Goal: Task Accomplishment & Management: Use online tool/utility

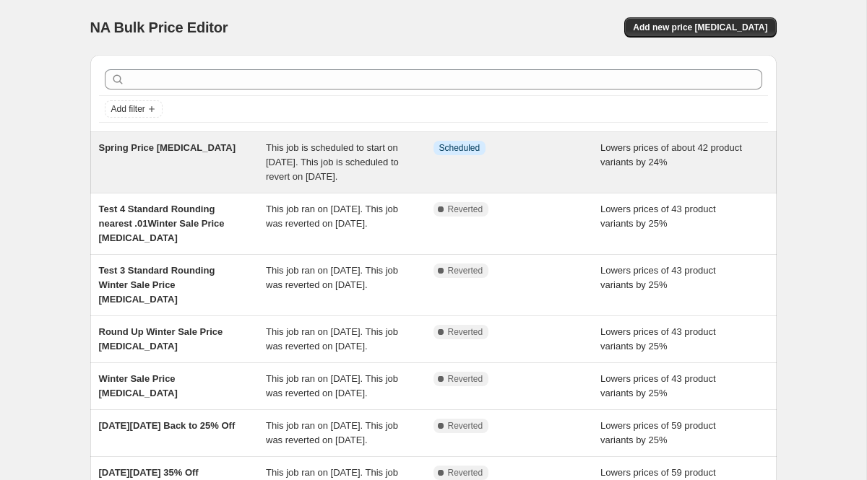
click at [410, 173] on div "This job is scheduled to start on [DATE]. This job is scheduled to revert on [D…" at bounding box center [350, 162] width 168 height 43
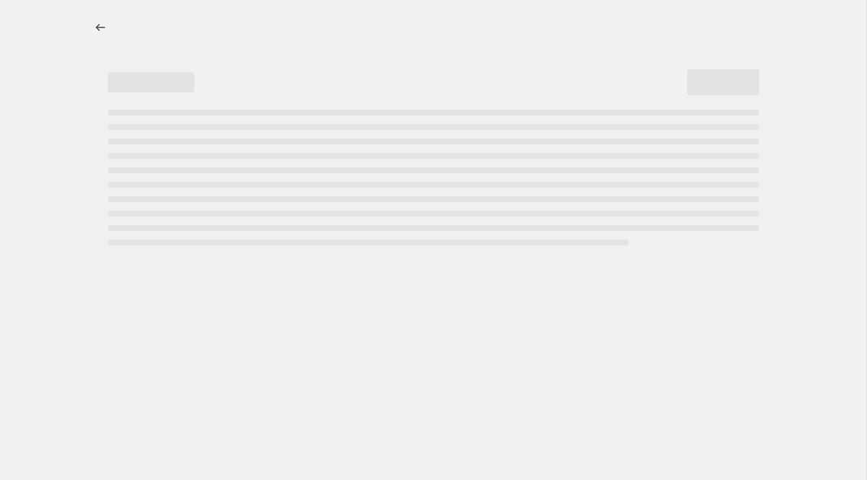
select select "percentage"
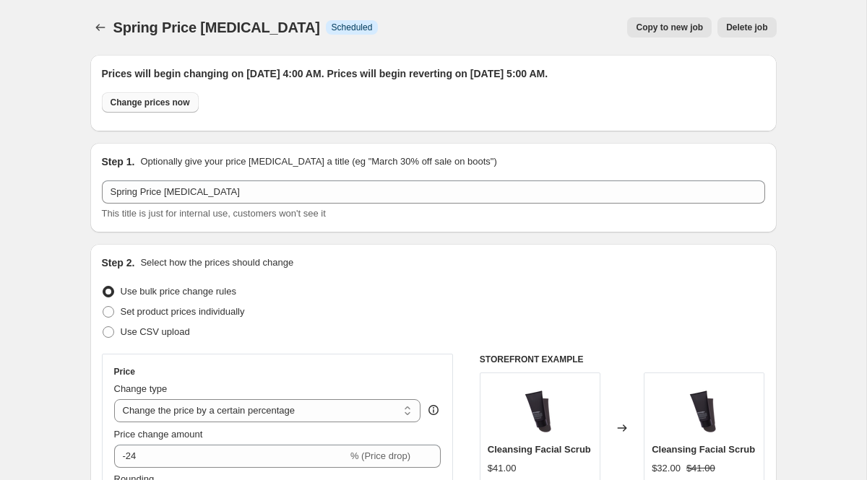
click at [168, 103] on span "Change prices now" at bounding box center [150, 103] width 79 height 12
radio input "true"
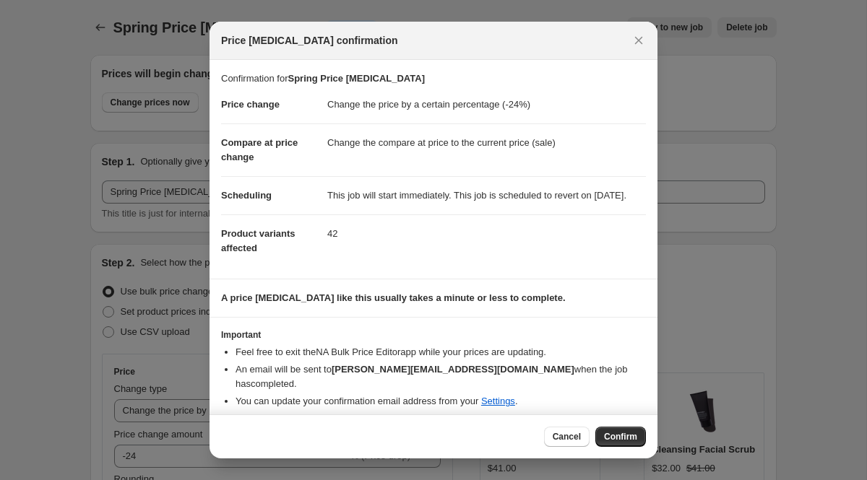
scroll to position [9, 0]
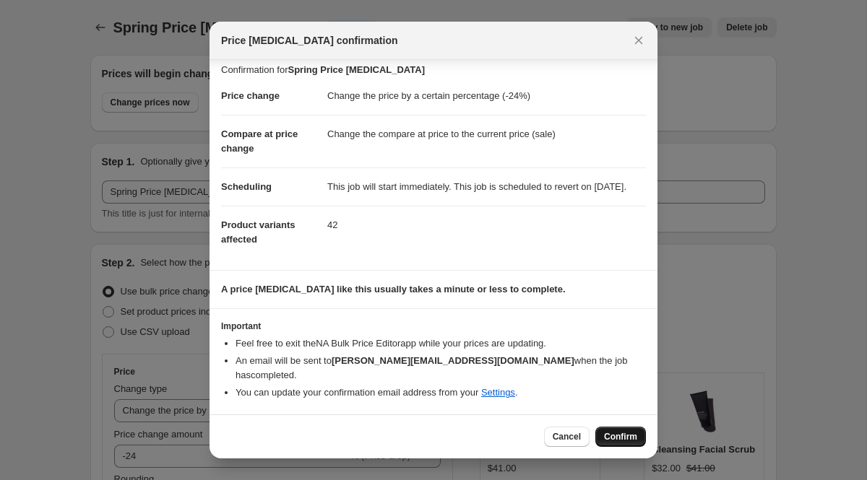
click at [614, 439] on span "Confirm" at bounding box center [620, 437] width 33 height 12
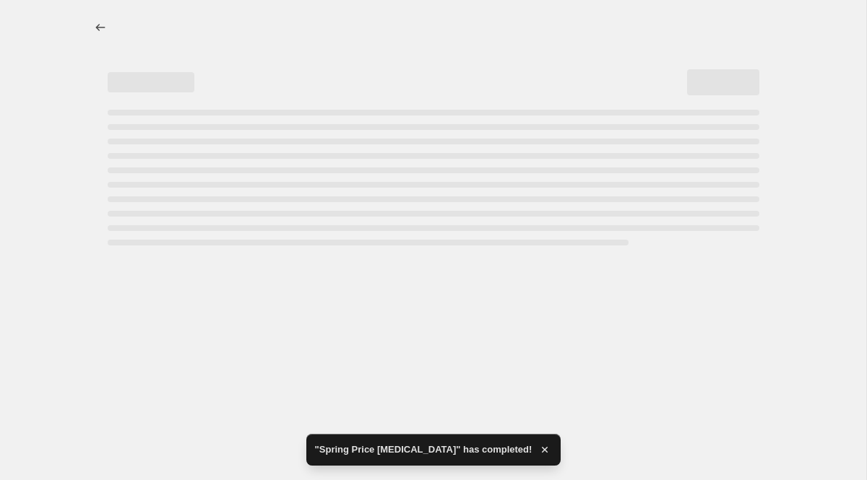
select select "percentage"
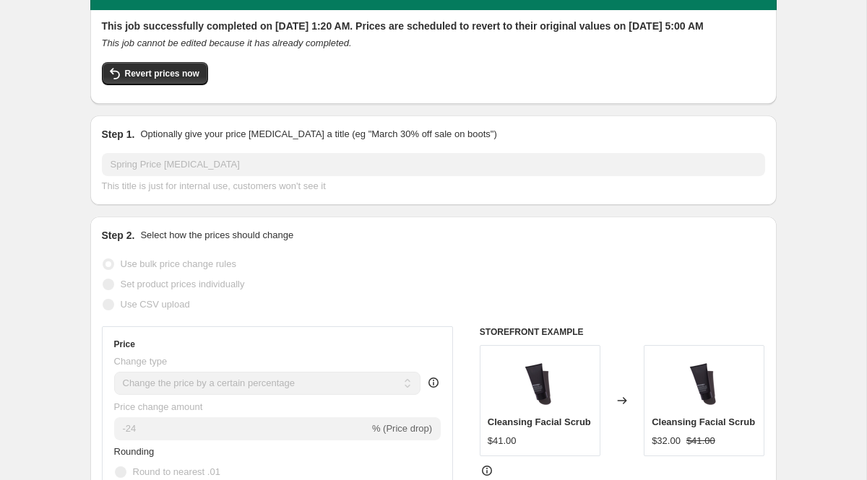
scroll to position [0, 0]
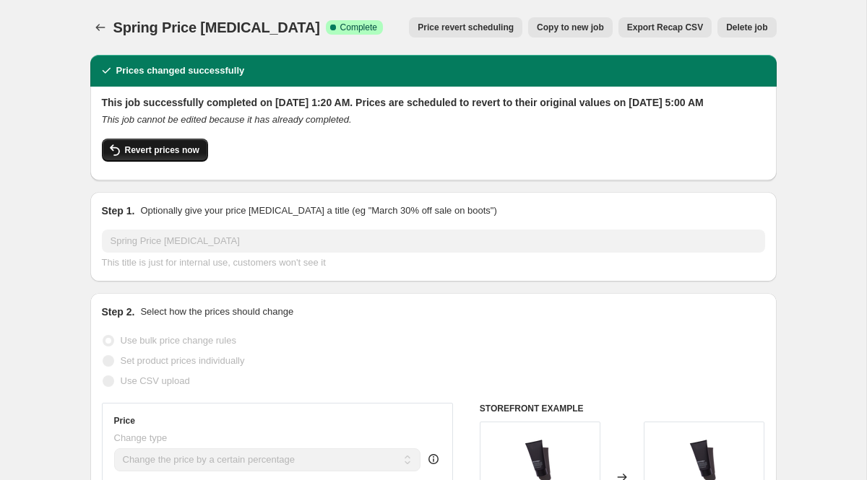
click at [200, 158] on button "Revert prices now" at bounding box center [155, 150] width 106 height 23
checkbox input "false"
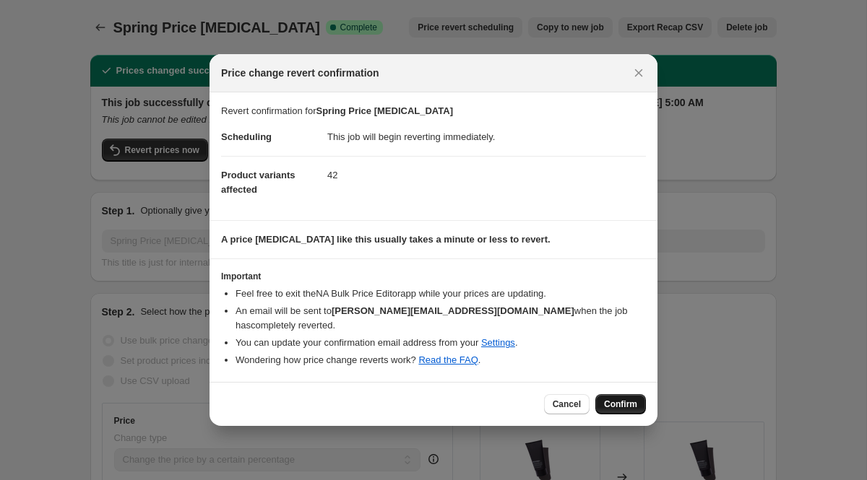
click at [633, 401] on span "Confirm" at bounding box center [620, 405] width 33 height 12
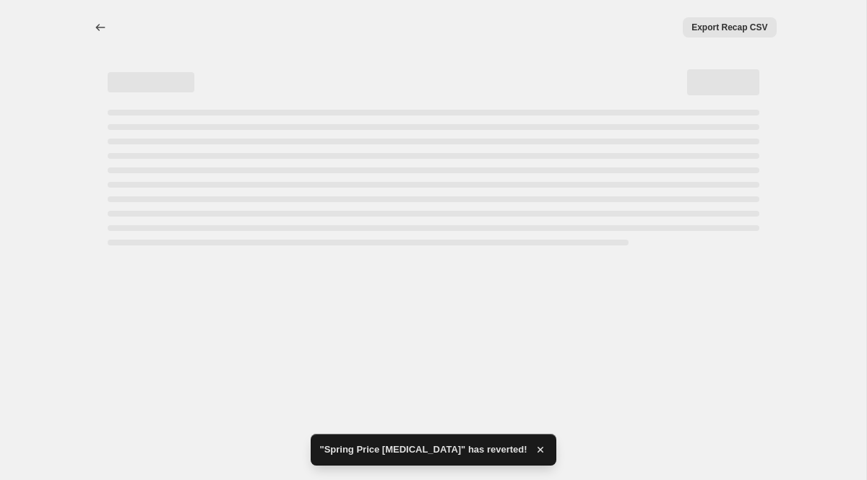
select select "percentage"
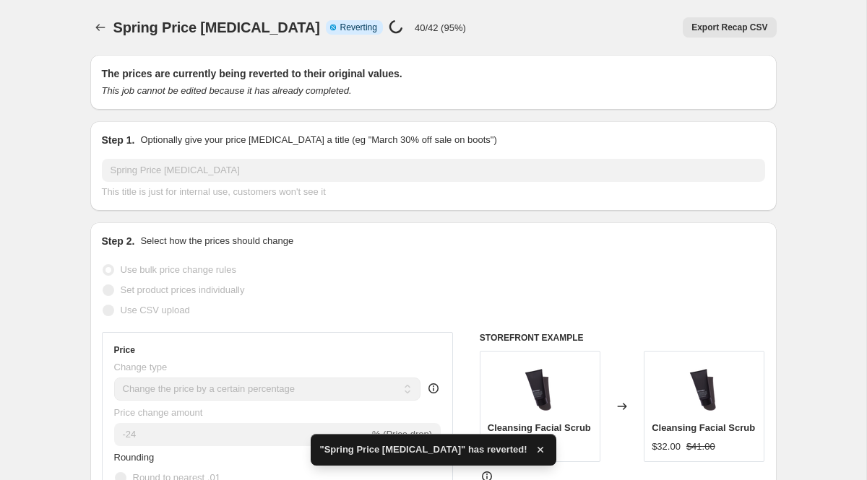
checkbox input "true"
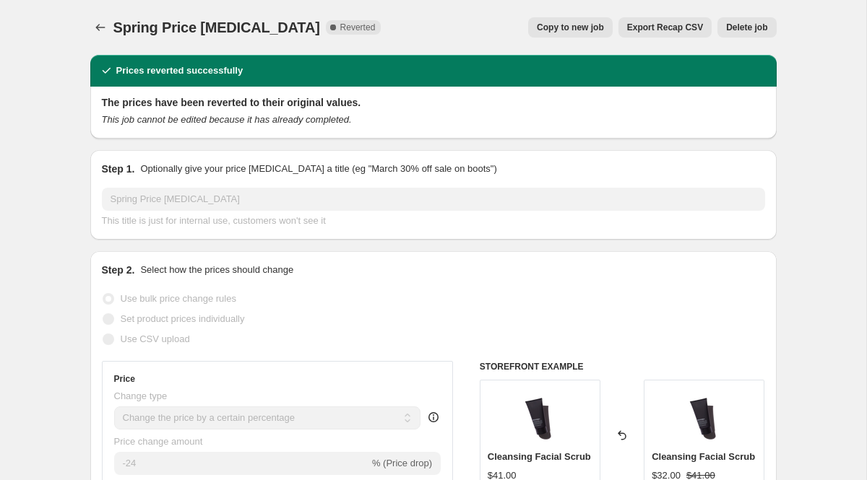
click at [566, 31] on span "Copy to new job" at bounding box center [570, 28] width 67 height 12
select select "percentage"
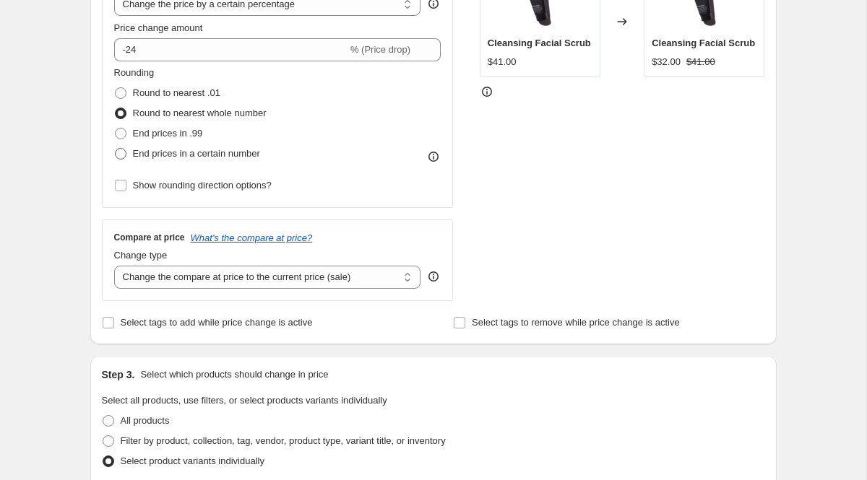
scroll to position [320, 0]
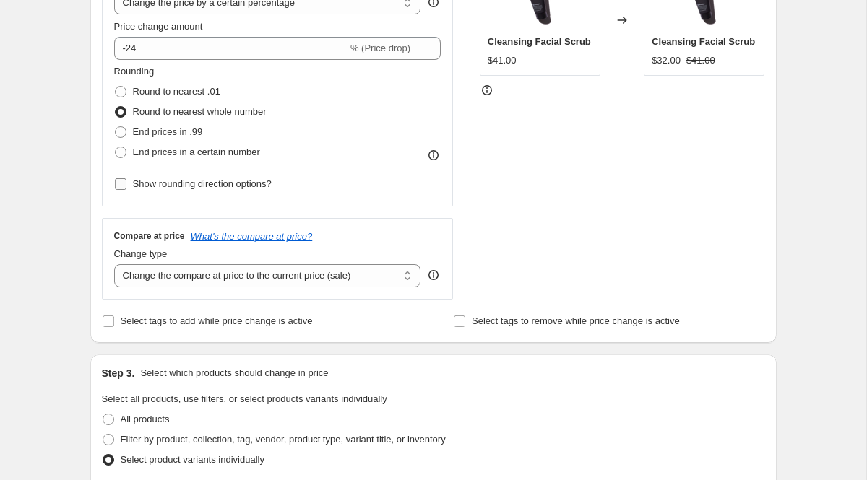
click at [118, 180] on input "Show rounding direction options?" at bounding box center [121, 184] width 12 height 12
checkbox input "true"
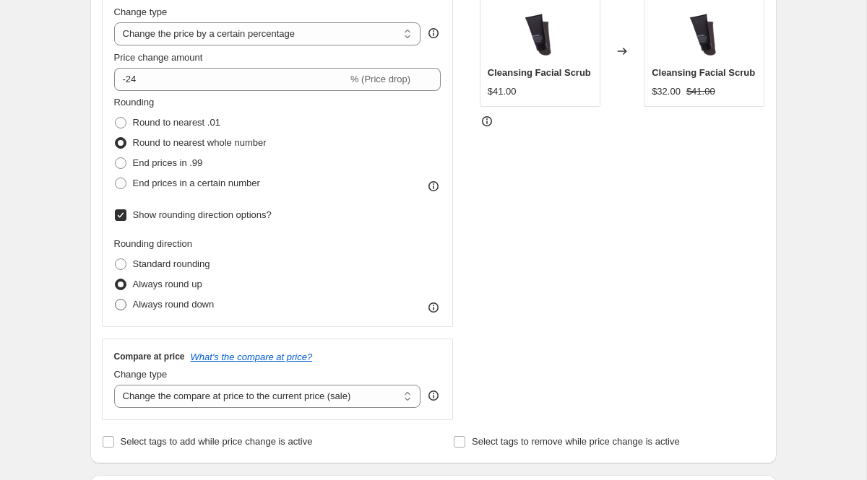
scroll to position [287, 0]
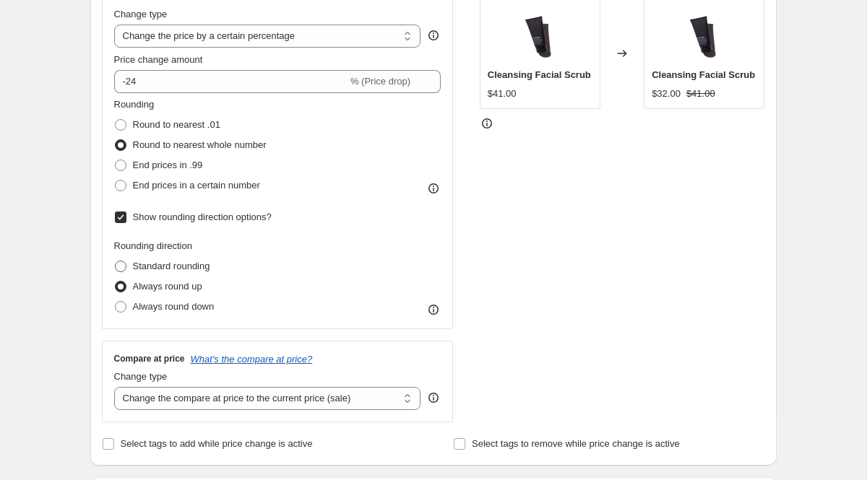
click at [124, 272] on span at bounding box center [121, 267] width 12 height 12
click at [116, 261] on input "Standard rounding" at bounding box center [115, 261] width 1 height 1
radio input "true"
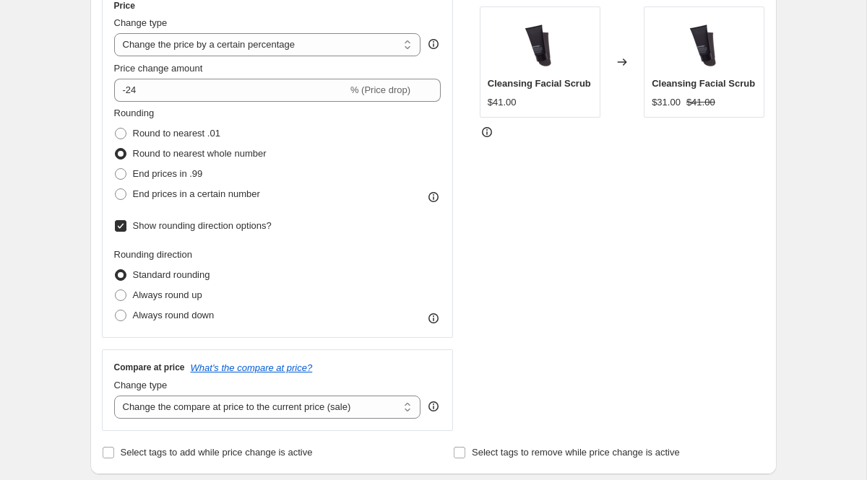
scroll to position [276, 0]
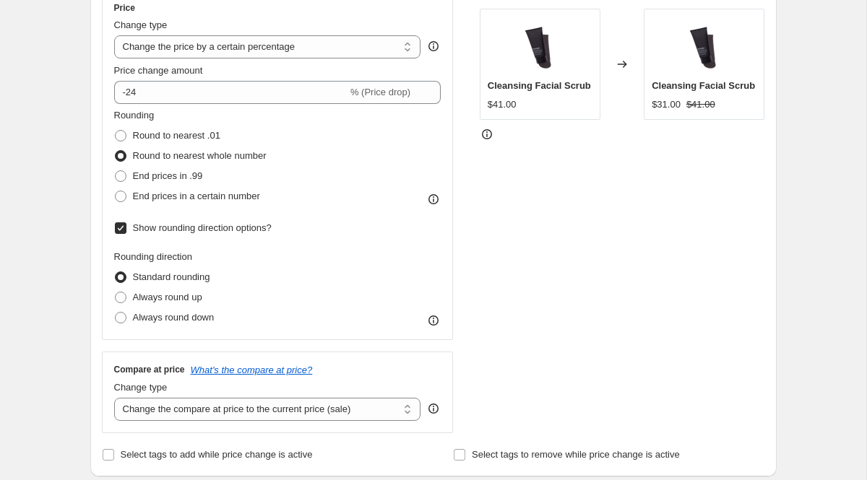
click at [438, 317] on icon at bounding box center [433, 320] width 14 height 14
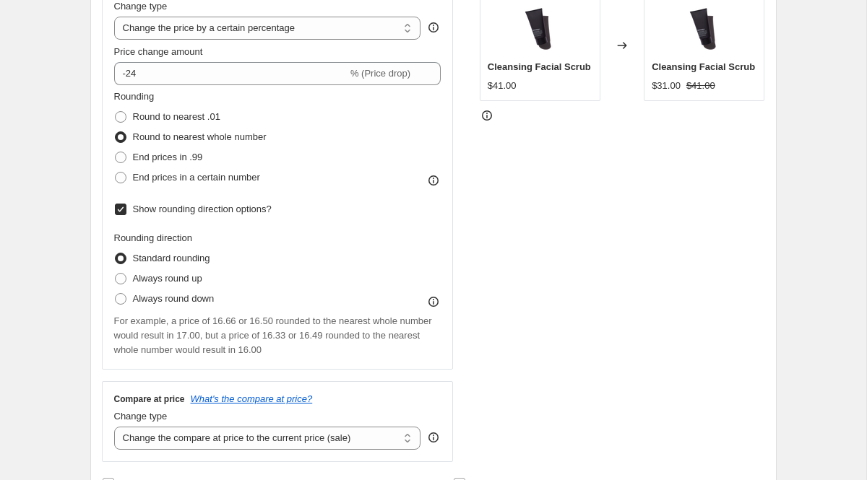
scroll to position [300, 0]
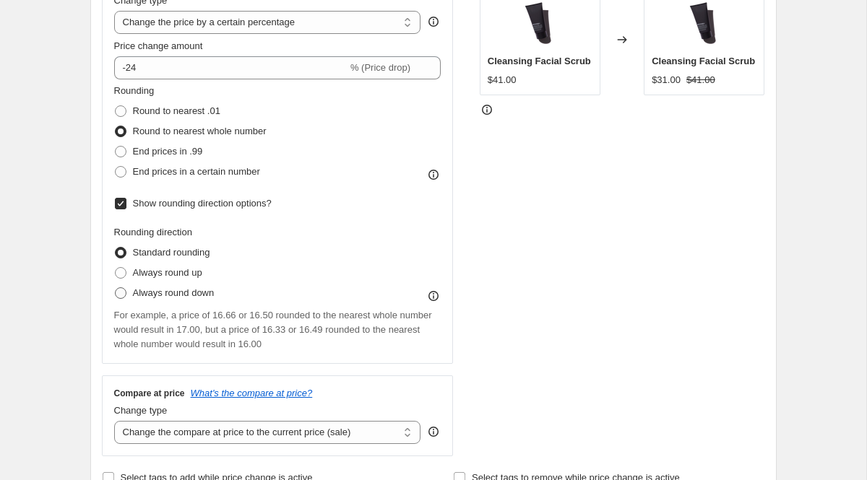
click at [119, 293] on span at bounding box center [121, 293] width 12 height 12
click at [116, 288] on input "Always round down" at bounding box center [115, 287] width 1 height 1
radio input "true"
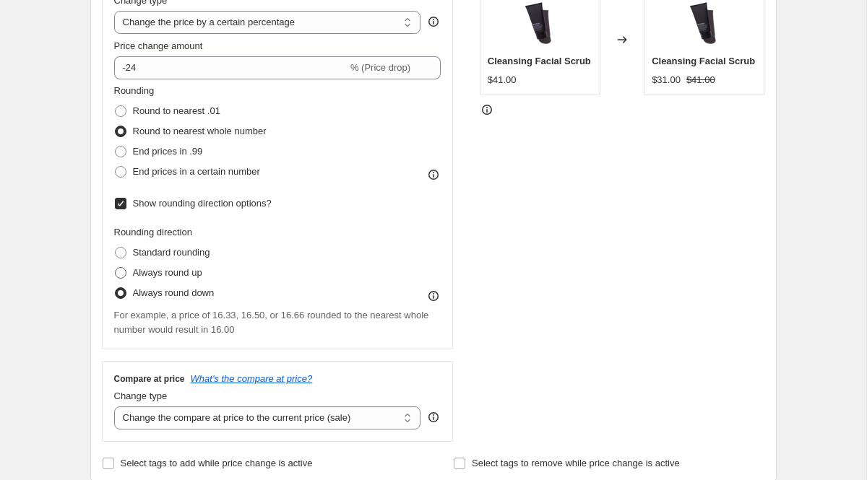
click at [123, 279] on span at bounding box center [120, 273] width 13 height 13
click at [116, 268] on input "Always round up" at bounding box center [115, 267] width 1 height 1
radio input "true"
click at [120, 293] on span at bounding box center [121, 293] width 12 height 12
click at [116, 288] on input "Always round down" at bounding box center [115, 287] width 1 height 1
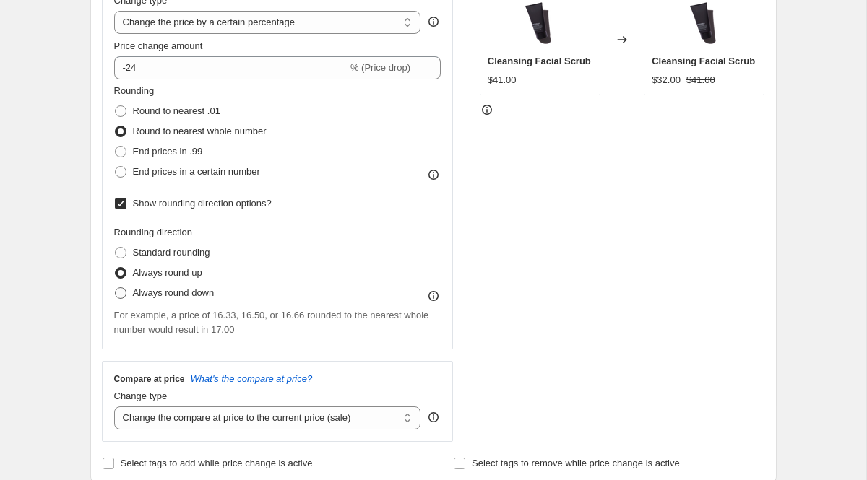
radio input "true"
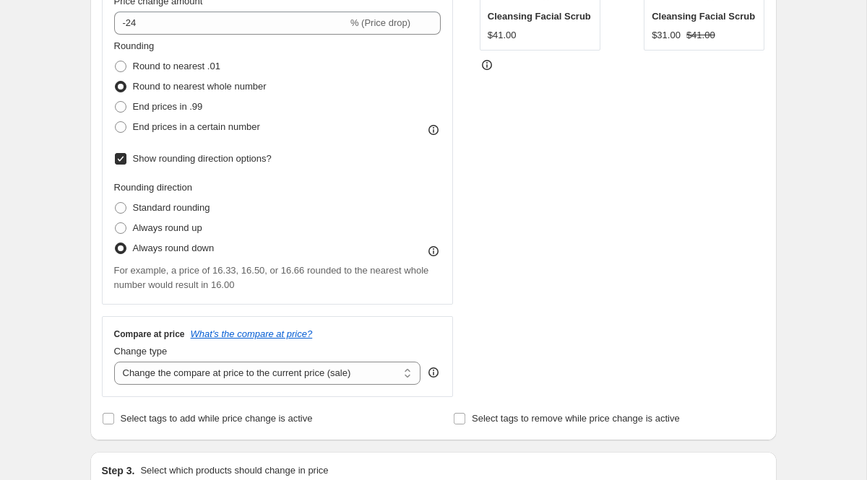
scroll to position [349, 0]
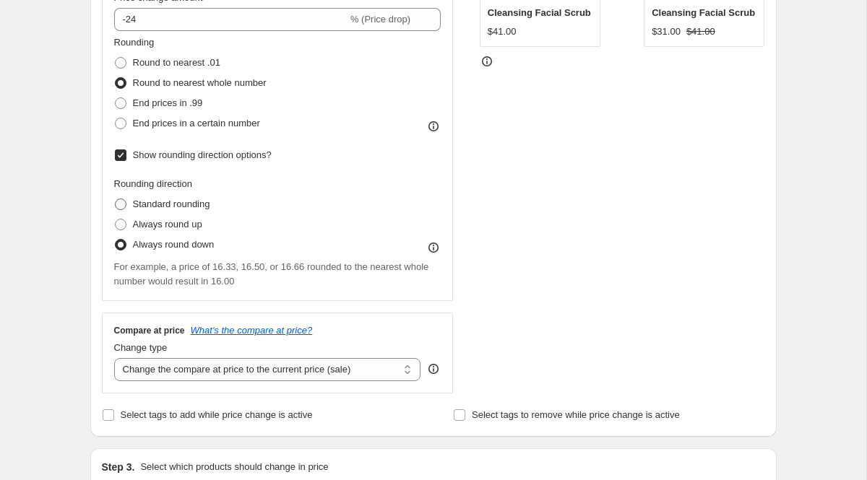
click at [116, 204] on span at bounding box center [121, 205] width 12 height 12
click at [116, 199] on input "Standard rounding" at bounding box center [115, 199] width 1 height 1
radio input "true"
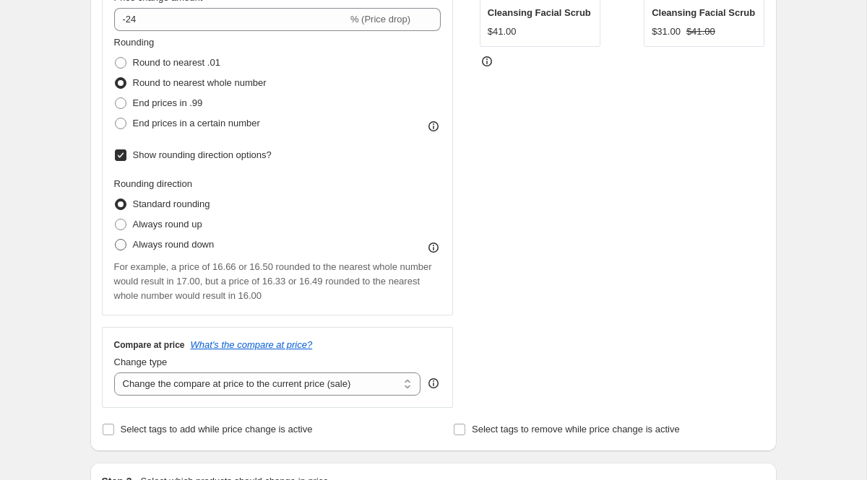
click at [120, 249] on span at bounding box center [121, 245] width 12 height 12
click at [116, 240] on input "Always round down" at bounding box center [115, 239] width 1 height 1
radio input "true"
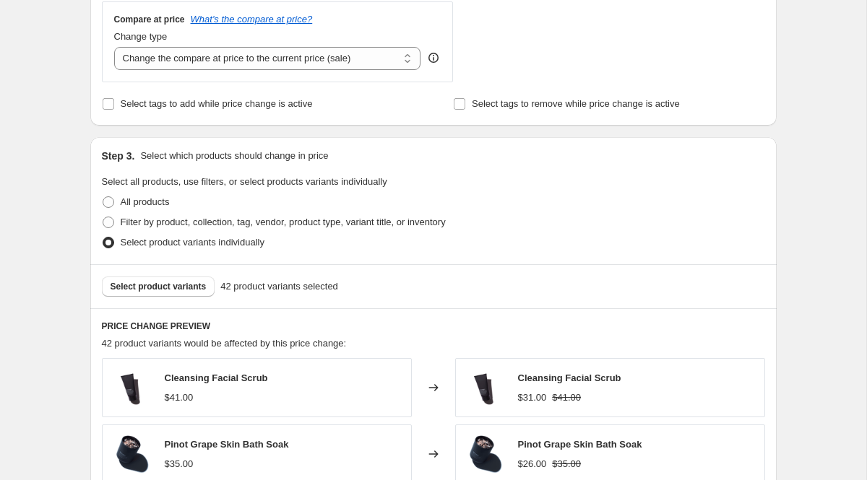
scroll to position [1130, 0]
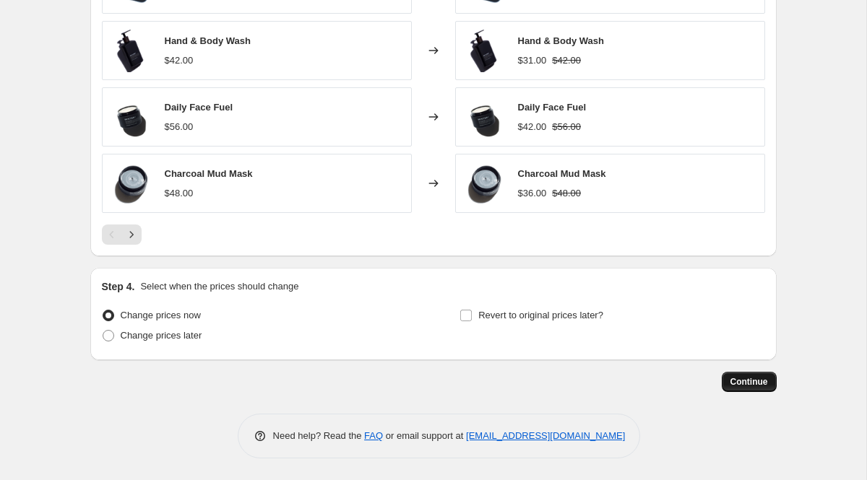
click at [739, 375] on button "Continue" at bounding box center [749, 382] width 55 height 20
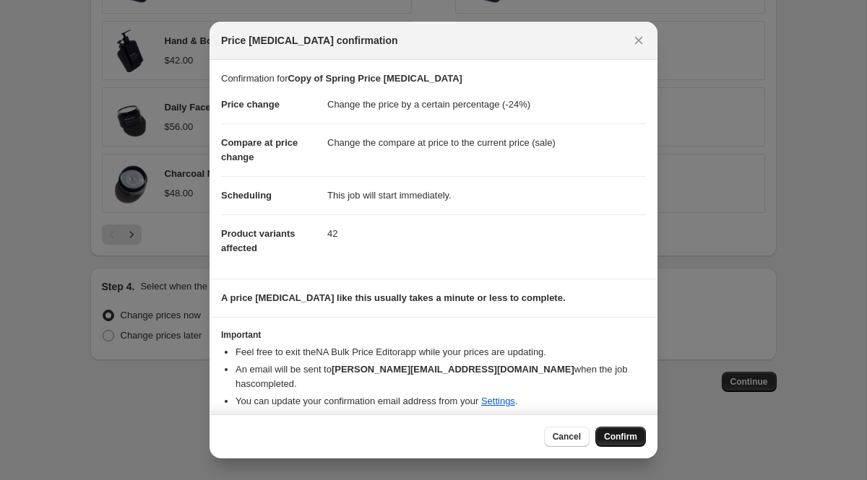
click at [612, 435] on span "Confirm" at bounding box center [620, 437] width 33 height 12
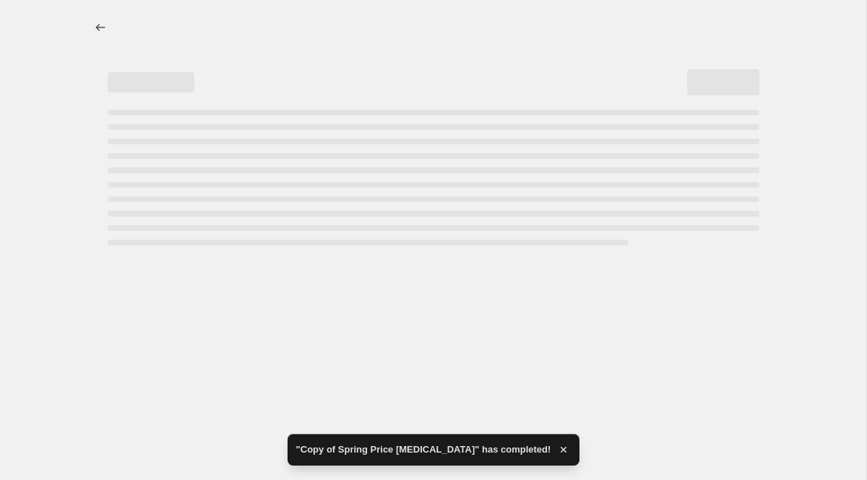
select select "percentage"
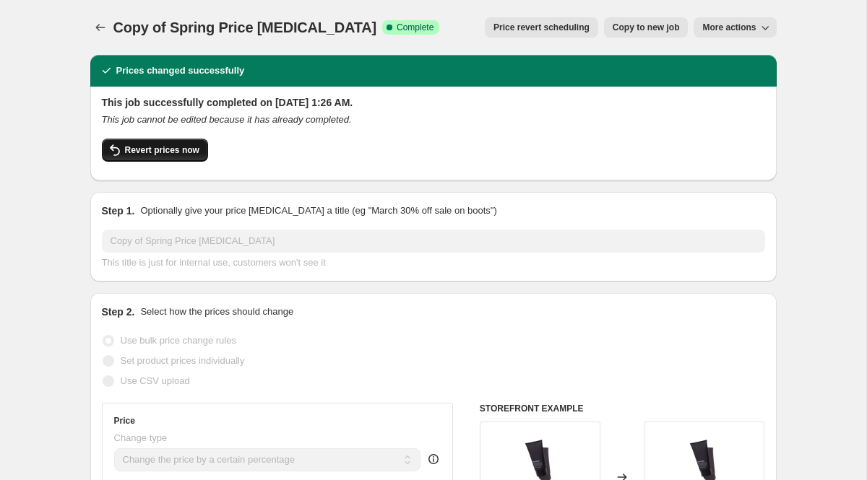
click at [157, 147] on span "Revert prices now" at bounding box center [162, 150] width 74 height 12
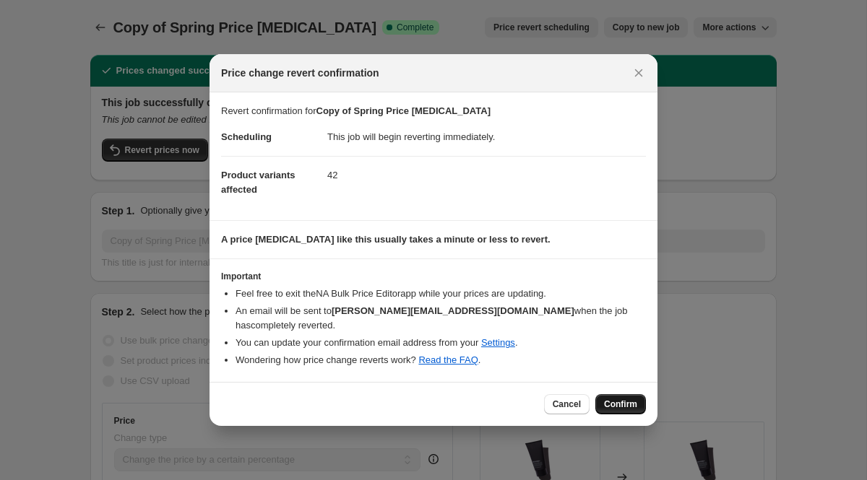
click at [629, 403] on button "Confirm" at bounding box center [620, 404] width 51 height 20
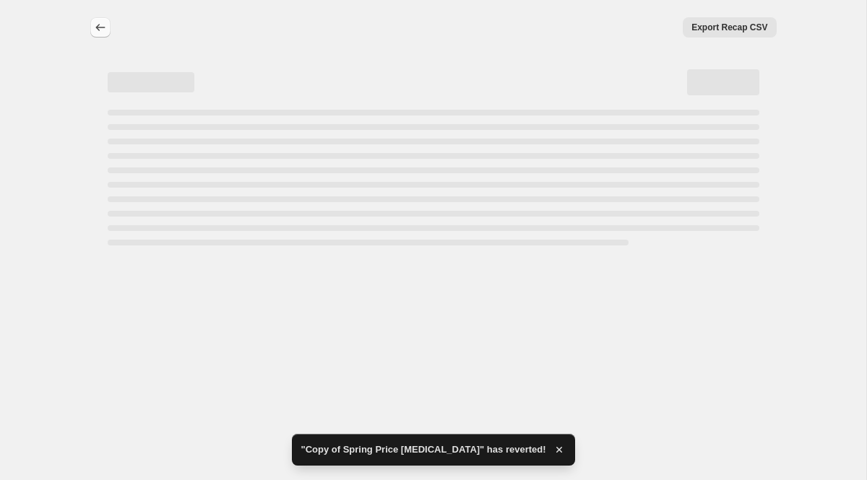
select select "percentage"
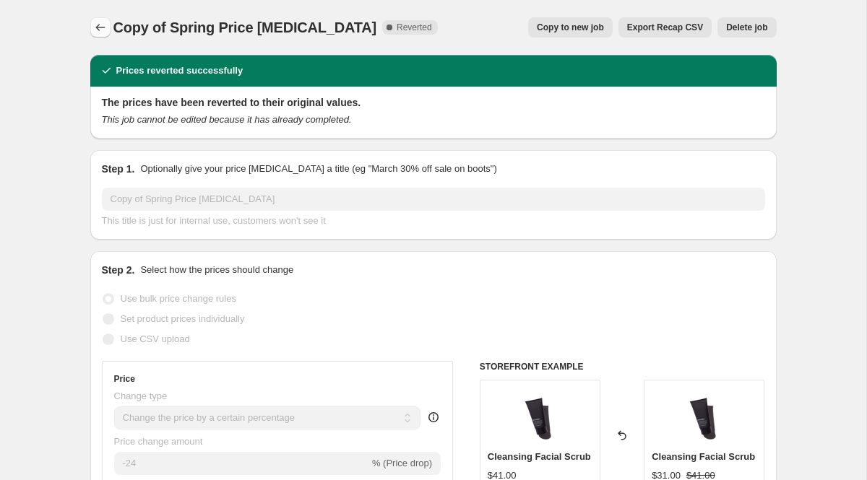
click at [103, 23] on icon "Price change jobs" at bounding box center [100, 27] width 14 height 14
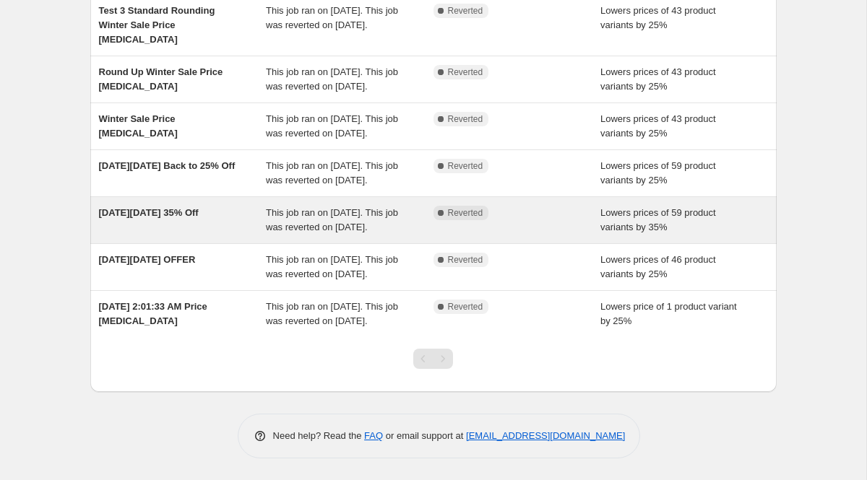
scroll to position [408, 0]
click at [215, 208] on div "[DATE][DATE] 35% Off This job ran on [DATE]. This job was reverted on [DATE]. C…" at bounding box center [433, 220] width 686 height 46
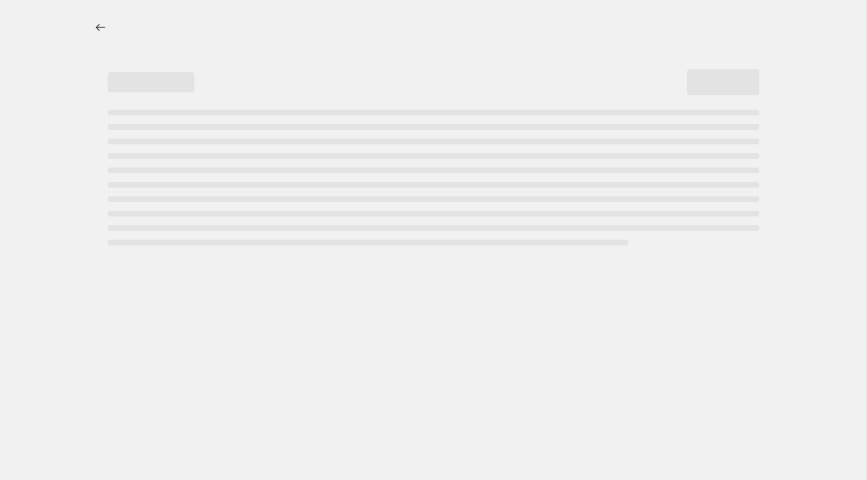
select select "percentage"
select select "product_status"
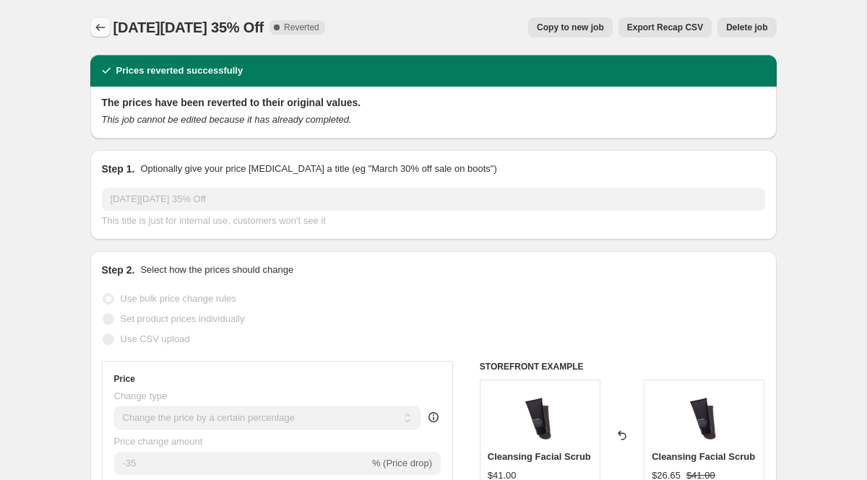
click at [99, 27] on icon "Price change jobs" at bounding box center [100, 27] width 14 height 14
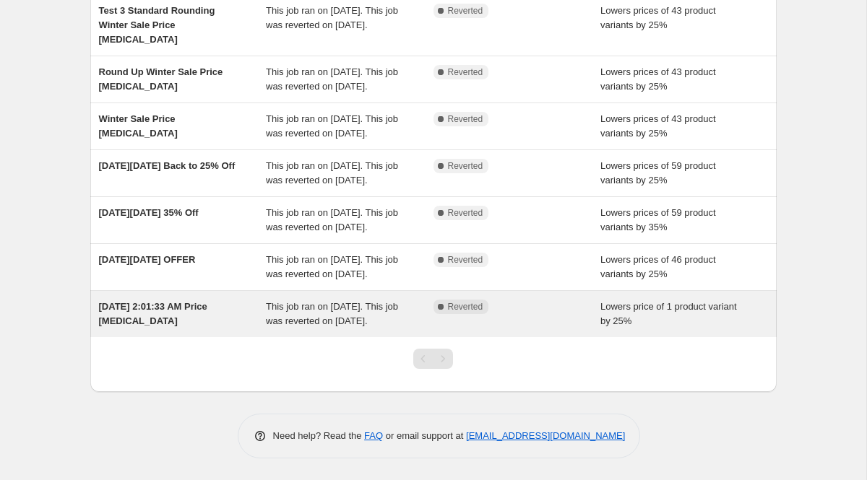
scroll to position [366, 0]
click at [227, 282] on div "[DATE][DATE] OFFER" at bounding box center [183, 267] width 168 height 29
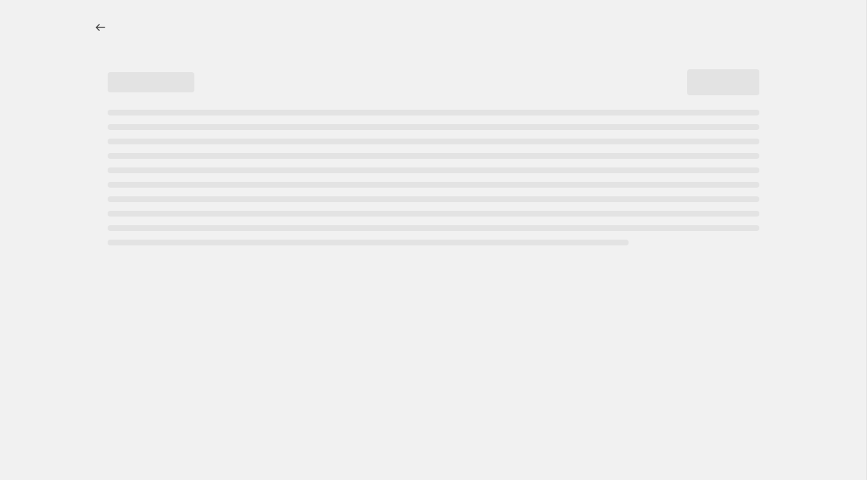
select select "percentage"
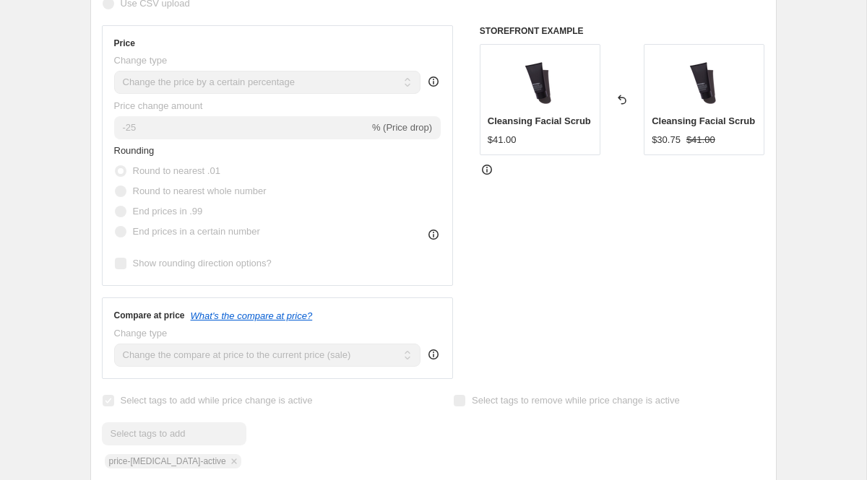
scroll to position [342, 0]
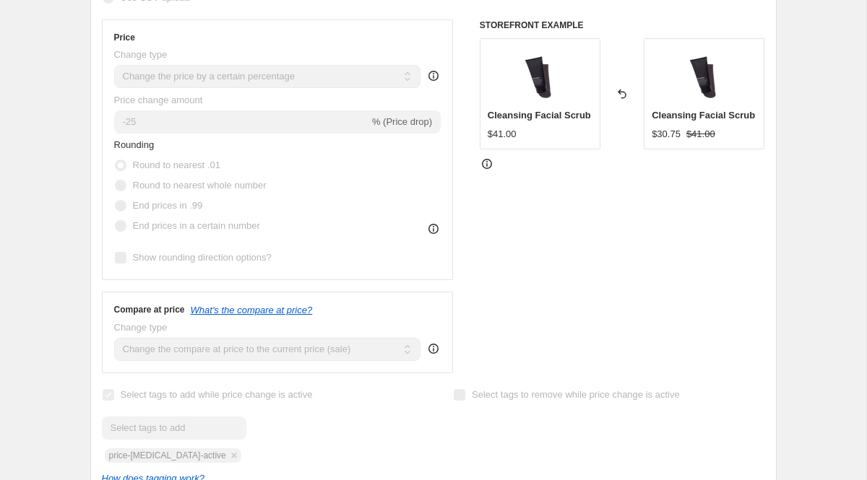
click at [437, 229] on icon at bounding box center [433, 229] width 14 height 14
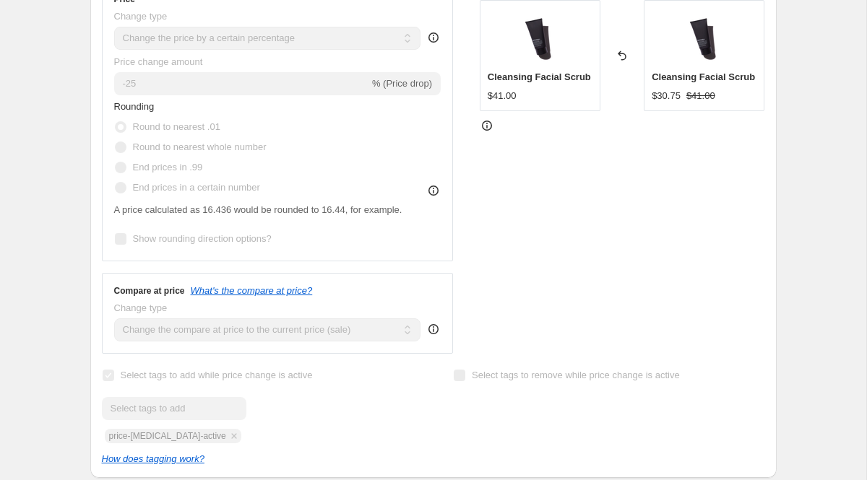
scroll to position [375, 0]
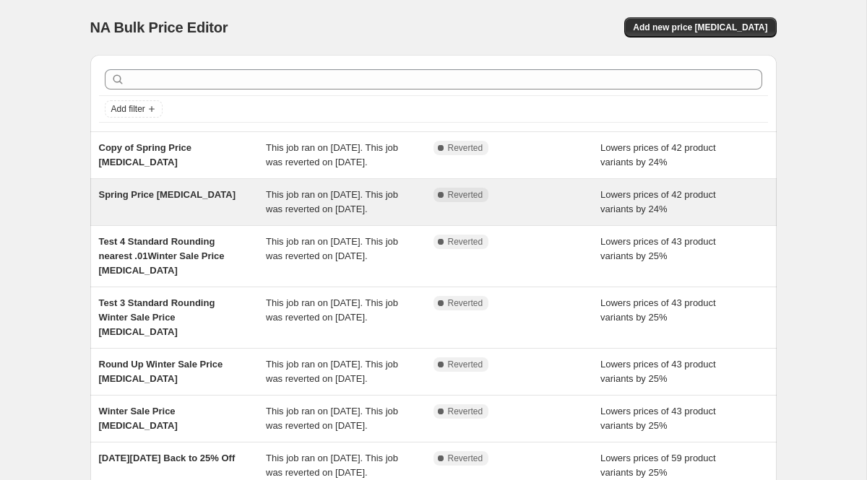
click at [525, 217] on div "Complete Reverted" at bounding box center [517, 202] width 168 height 29
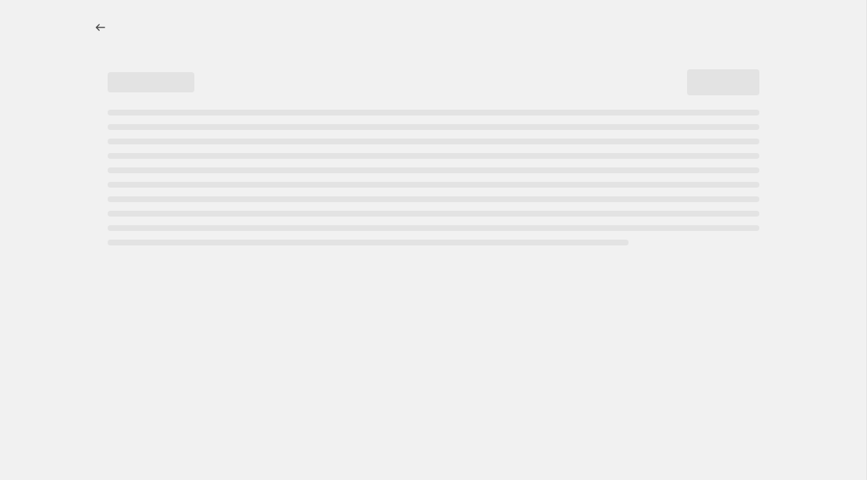
select select "percentage"
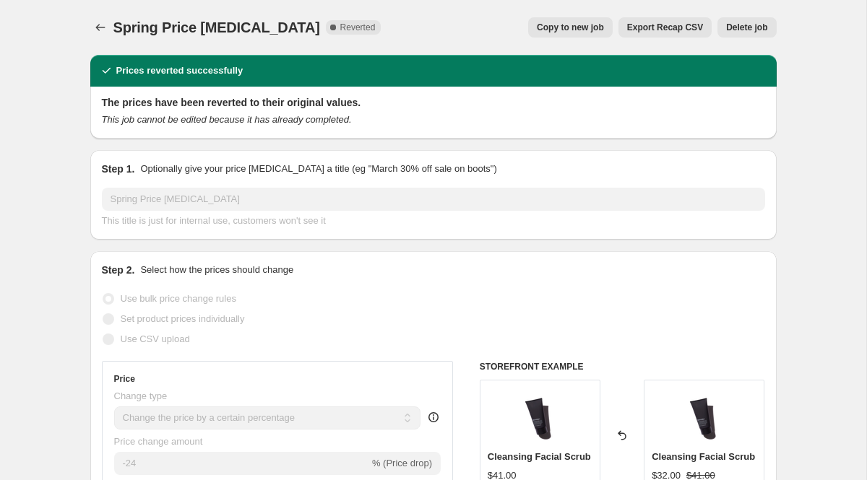
click at [552, 27] on span "Copy to new job" at bounding box center [570, 28] width 67 height 12
select select "percentage"
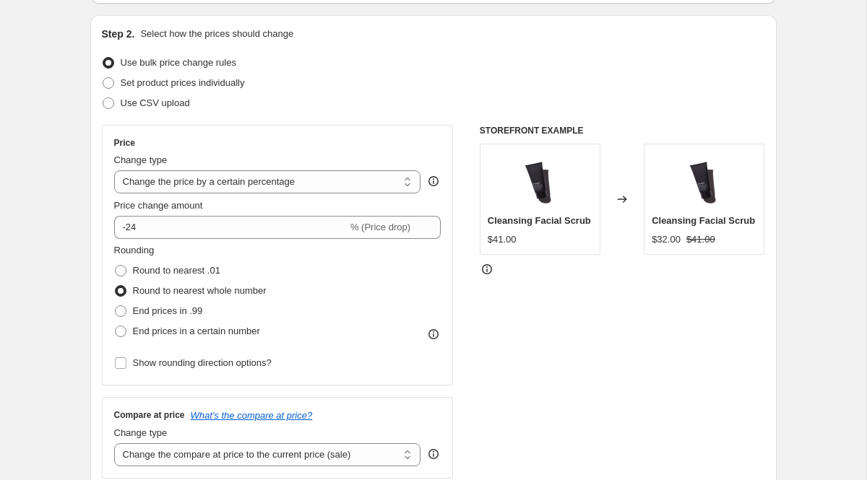
scroll to position [142, 0]
click at [120, 269] on span at bounding box center [121, 270] width 12 height 12
click at [116, 265] on input "Round to nearest .01" at bounding box center [115, 264] width 1 height 1
radio input "true"
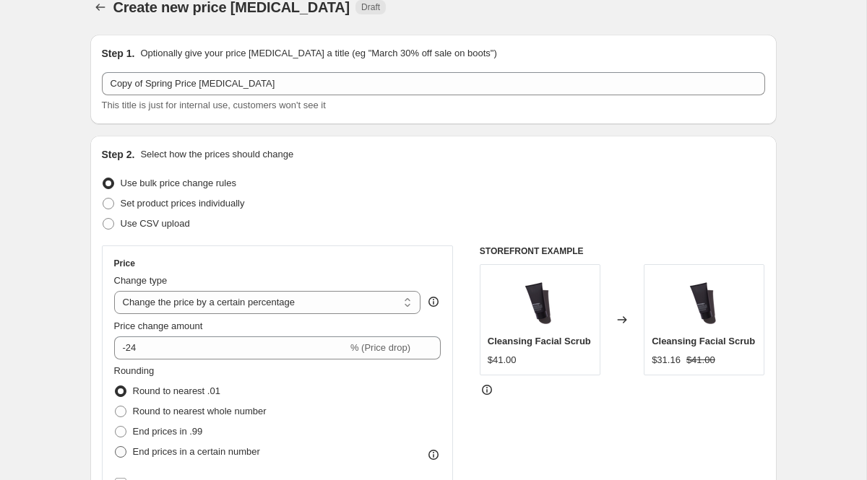
scroll to position [0, 0]
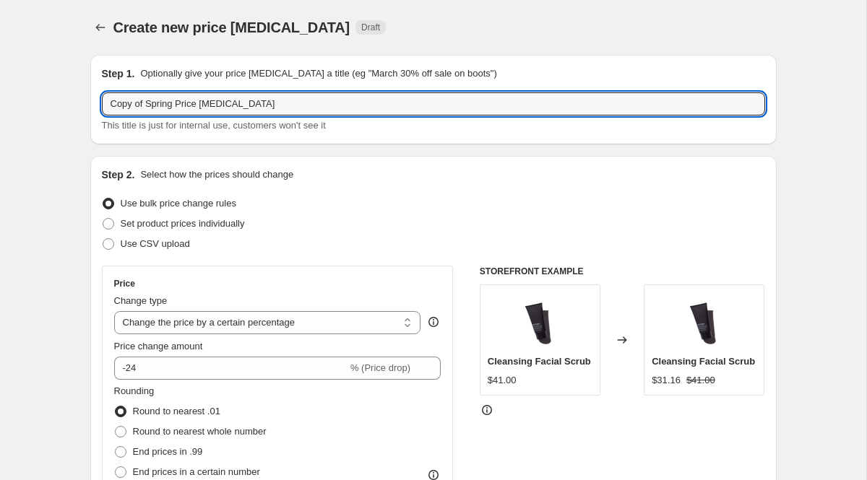
drag, startPoint x: 149, startPoint y: 108, endPoint x: 47, endPoint y: 119, distance: 102.4
drag, startPoint x: 176, startPoint y: 100, endPoint x: 43, endPoint y: 118, distance: 134.0
type input "C"
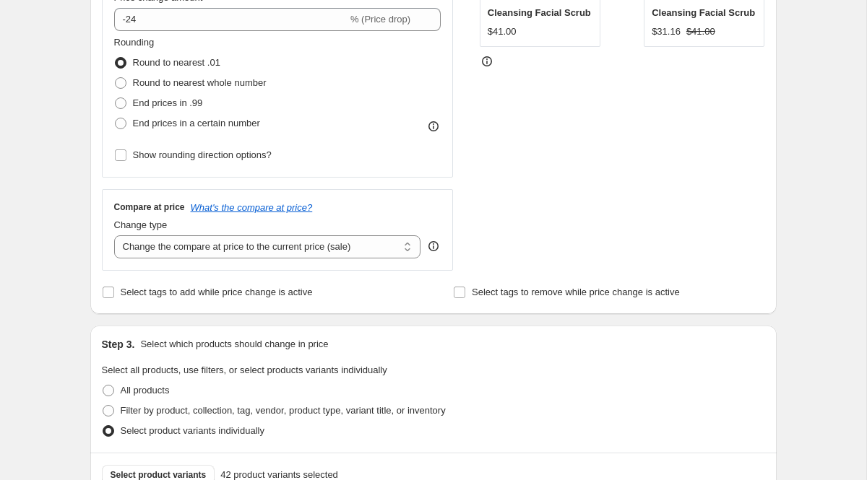
scroll to position [350, 0]
type input "Final Spring Sale change"
click at [123, 159] on input "Show rounding direction options?" at bounding box center [121, 154] width 12 height 12
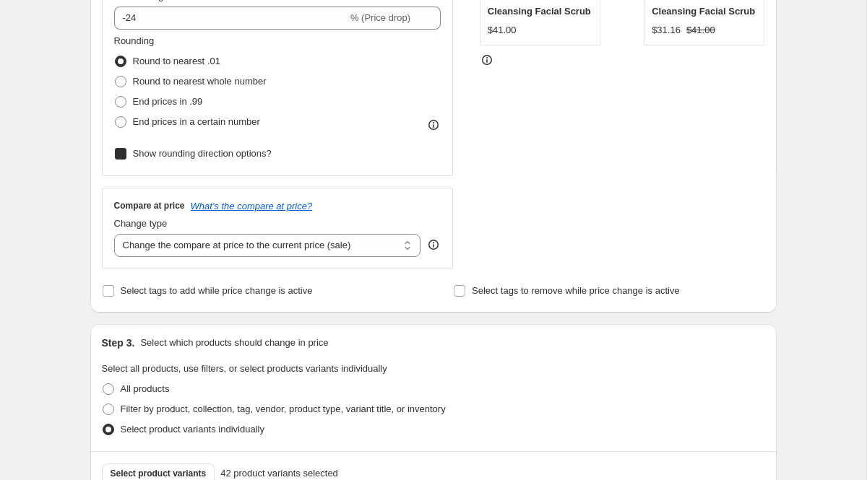
checkbox input "true"
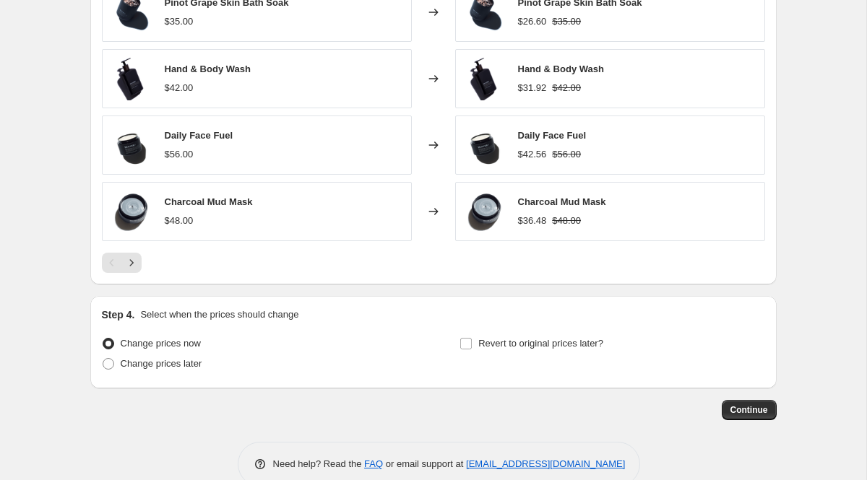
scroll to position [1097, 0]
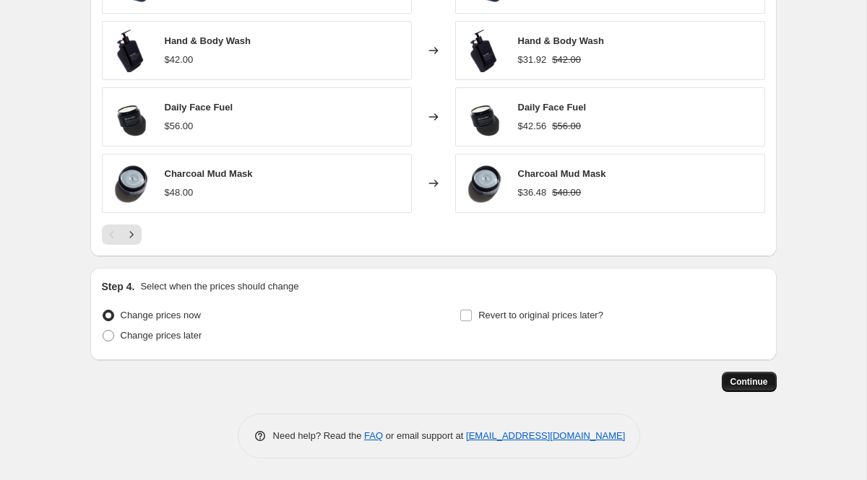
click at [762, 391] on button "Continue" at bounding box center [749, 382] width 55 height 20
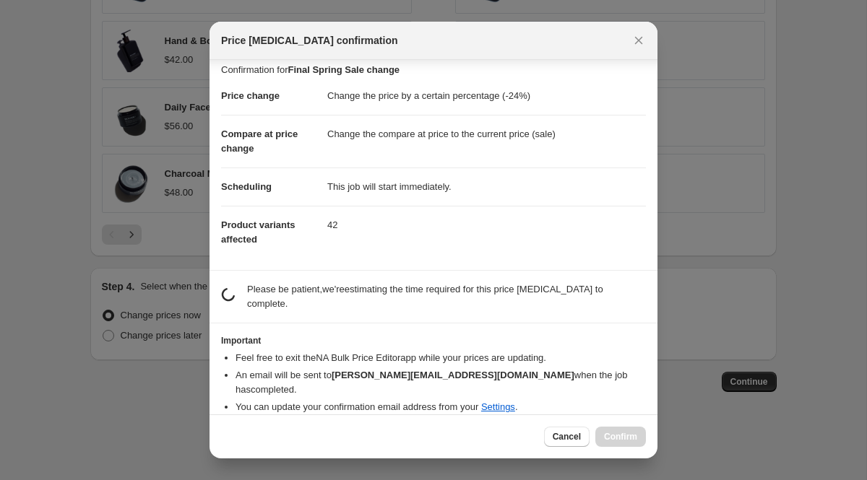
scroll to position [0, 0]
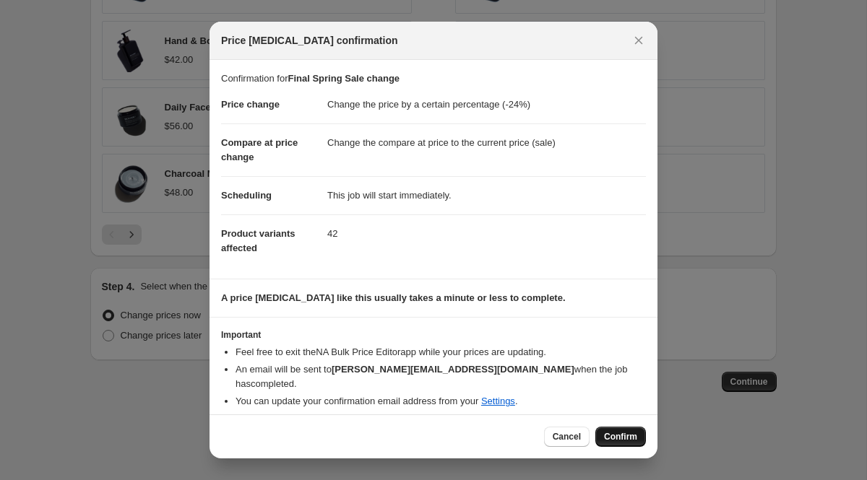
click at [617, 431] on span "Confirm" at bounding box center [620, 437] width 33 height 12
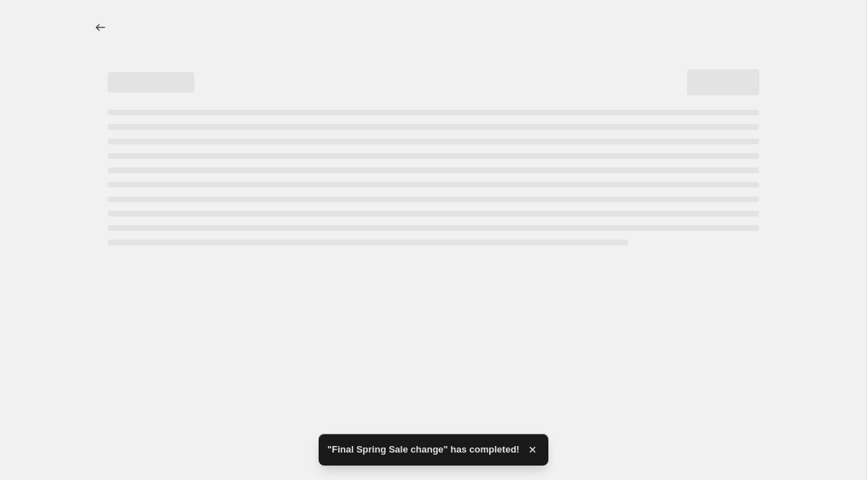
select select "percentage"
